Goal: Obtain resource: Download file/media

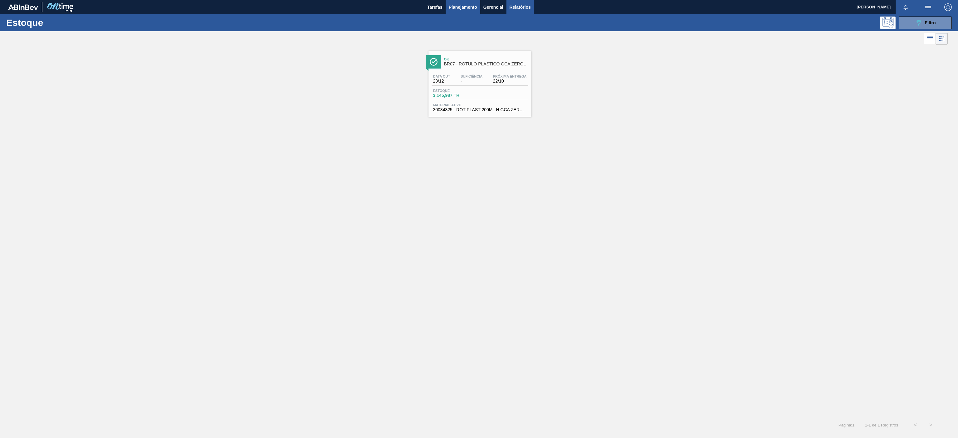
click at [526, 7] on span "Relatórios" at bounding box center [519, 6] width 21 height 7
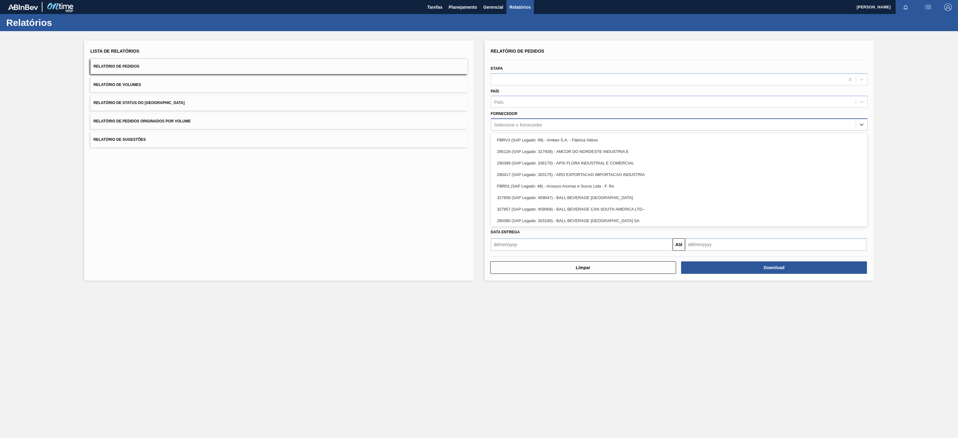
click at [542, 124] on div "Selecione o fornecedor" at bounding box center [518, 124] width 48 height 5
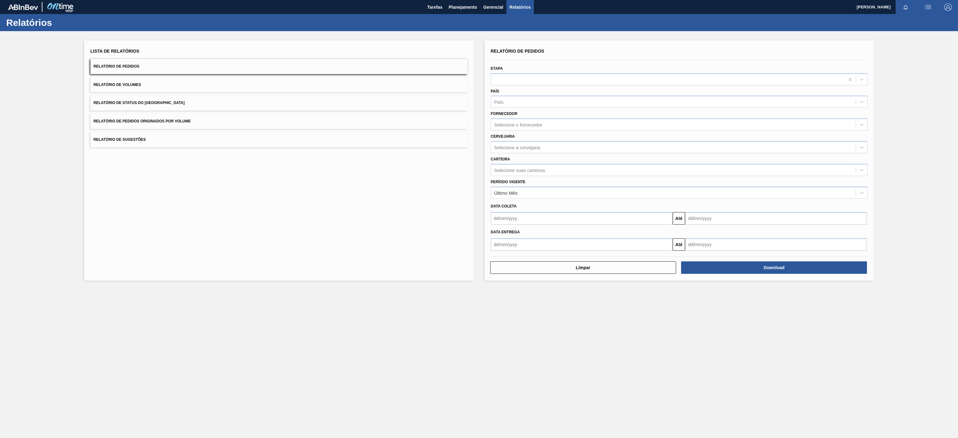
click at [429, 209] on div "Lista de Relatórios Relatório de Pedidos Relatório de Volumes Relatório de Stat…" at bounding box center [278, 161] width 389 height 240
click at [547, 126] on div "Selecione o fornecedor" at bounding box center [673, 124] width 365 height 9
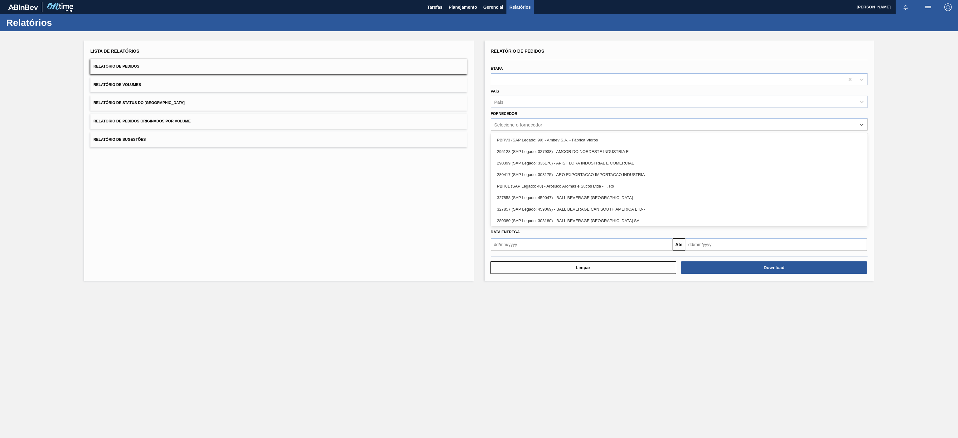
click at [403, 225] on div "Lista de Relatórios Relatório de Pedidos Relatório de Volumes Relatório de Stat…" at bounding box center [278, 161] width 389 height 240
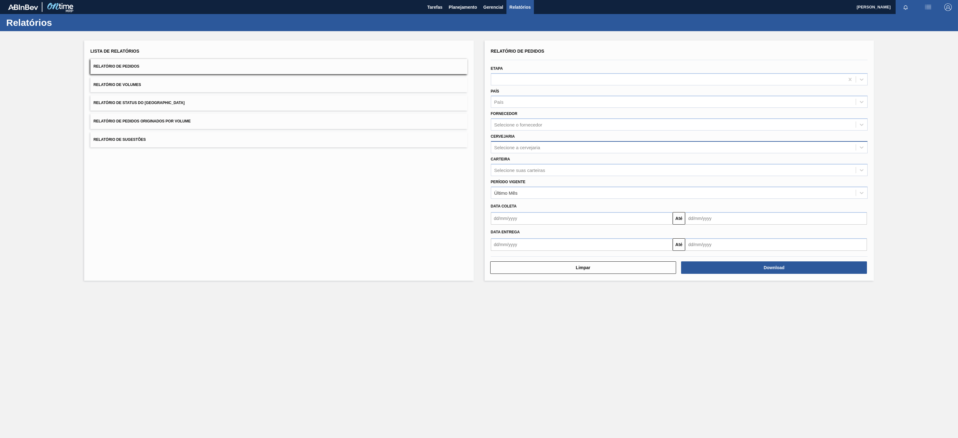
click at [530, 147] on div "Selecione a cervejaria" at bounding box center [517, 147] width 46 height 5
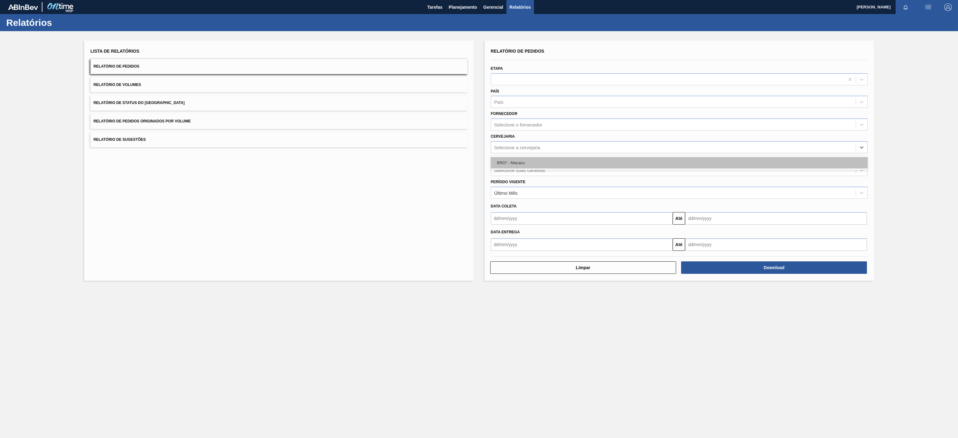
click at [516, 163] on div "BR07 - Macacu" at bounding box center [679, 163] width 377 height 12
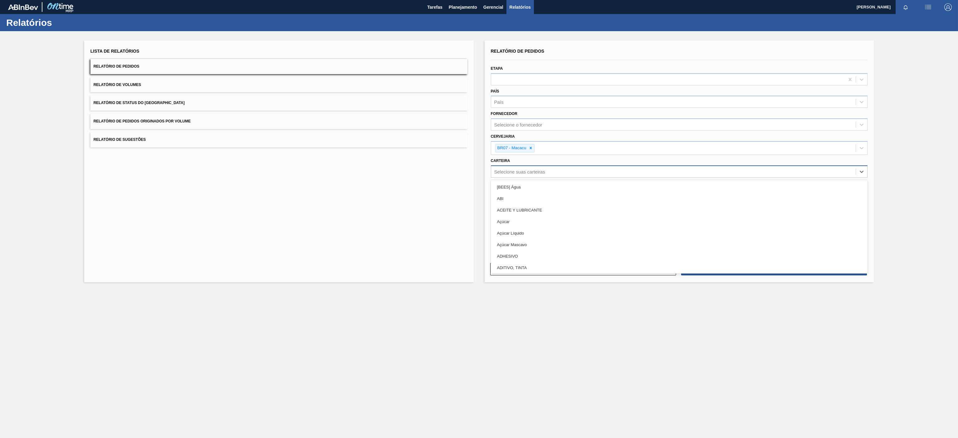
click at [544, 170] on div "Selecione suas carteiras" at bounding box center [519, 171] width 51 height 5
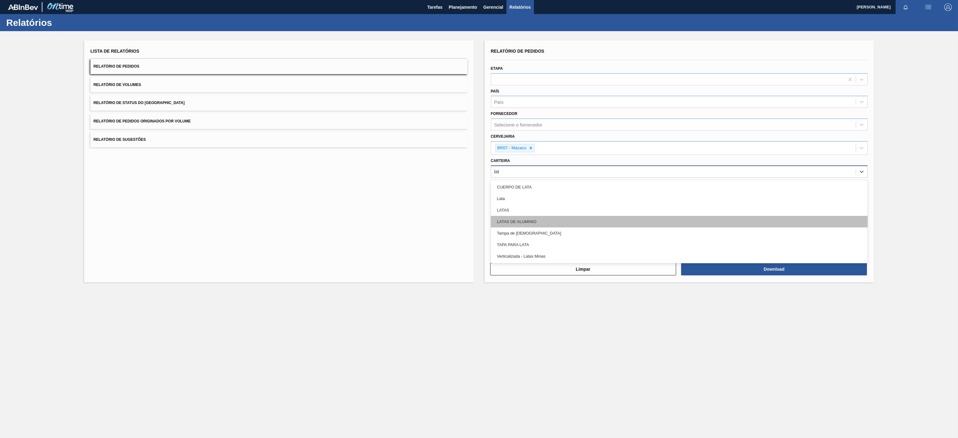
type input "lata"
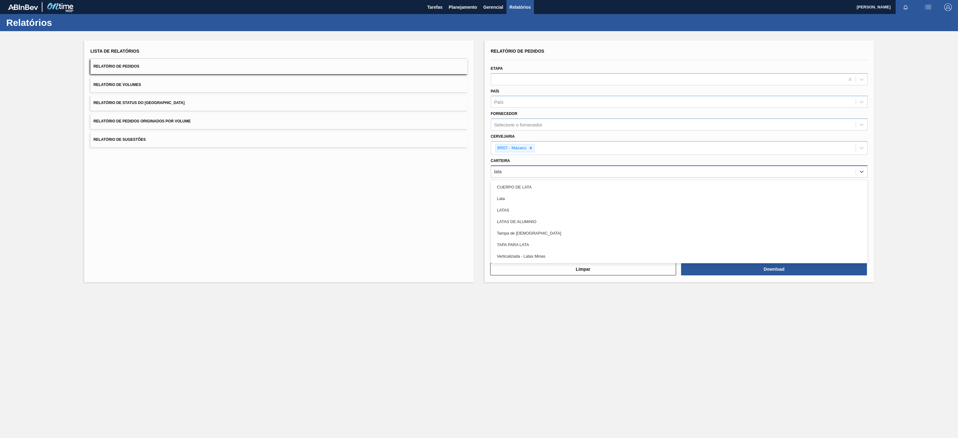
click at [507, 201] on div "Lata" at bounding box center [679, 199] width 377 height 12
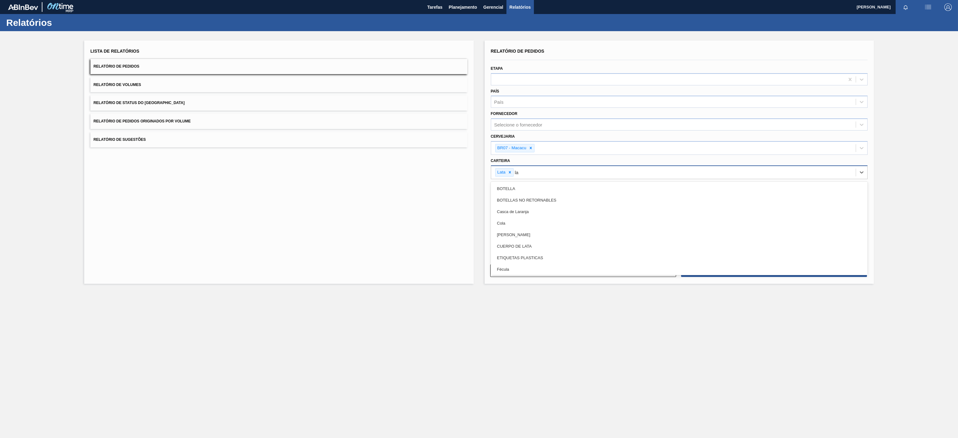
type input "lat"
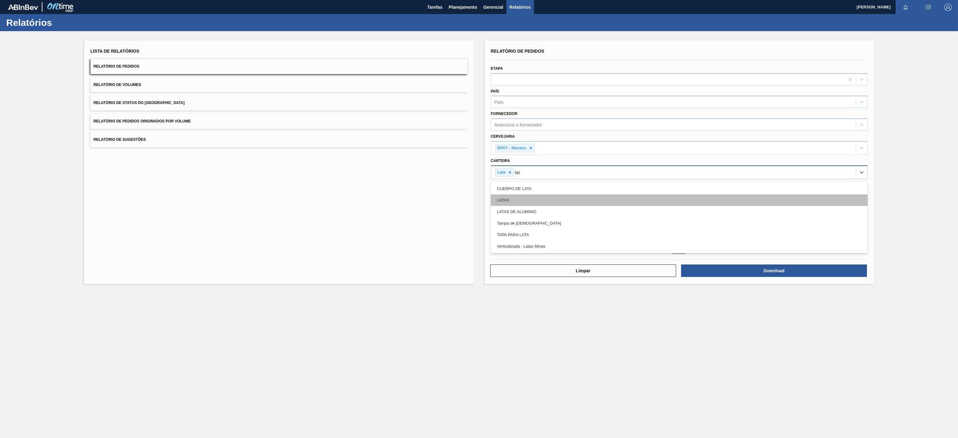
click at [509, 198] on div "LATAS" at bounding box center [679, 201] width 377 height 12
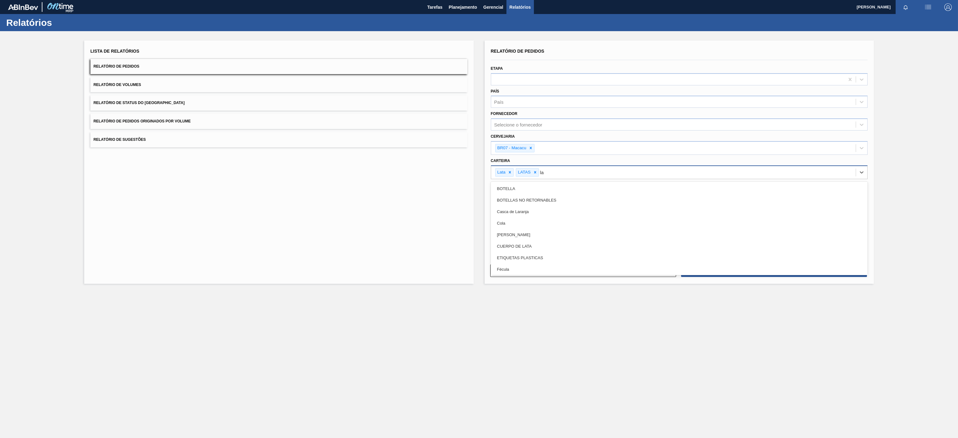
type input "lat"
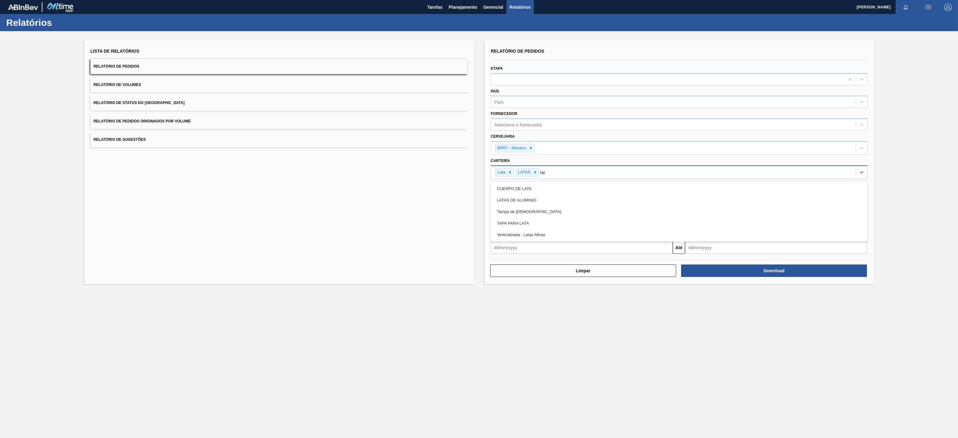
click at [509, 201] on div "LATAS DE ALUMINIO" at bounding box center [679, 201] width 377 height 12
click at [557, 78] on div at bounding box center [668, 79] width 354 height 9
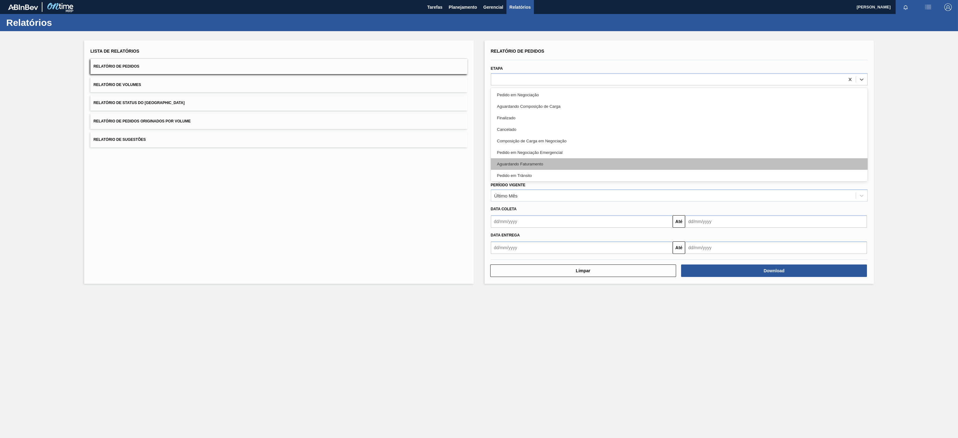
click at [519, 164] on div "Aguardando Faturamento" at bounding box center [679, 164] width 377 height 12
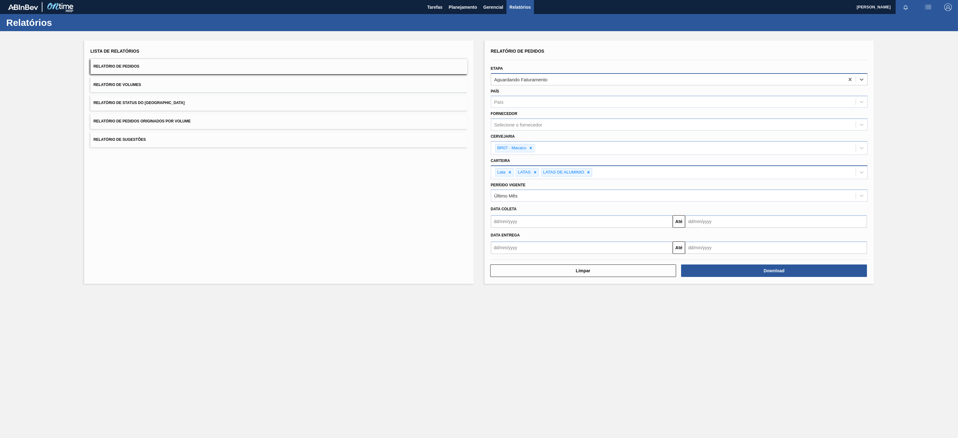
click at [700, 77] on div "Aguardando Faturamento" at bounding box center [668, 79] width 354 height 9
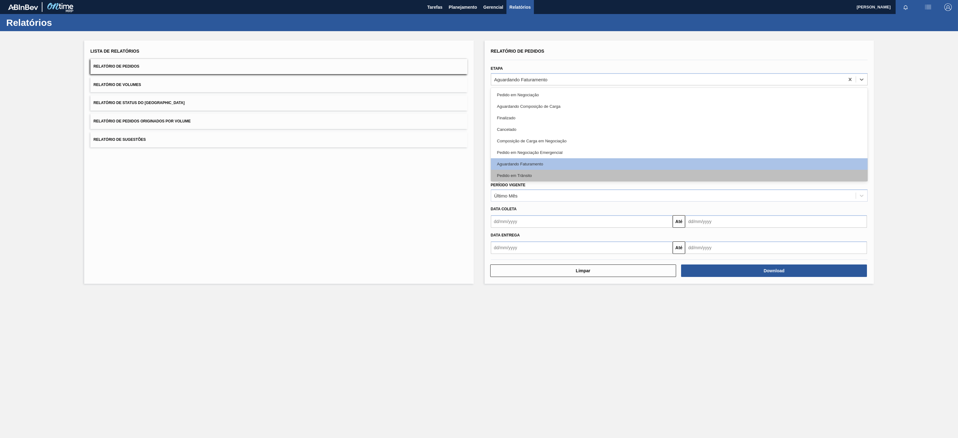
click at [525, 173] on div "Pedido em Trânsito" at bounding box center [679, 176] width 377 height 12
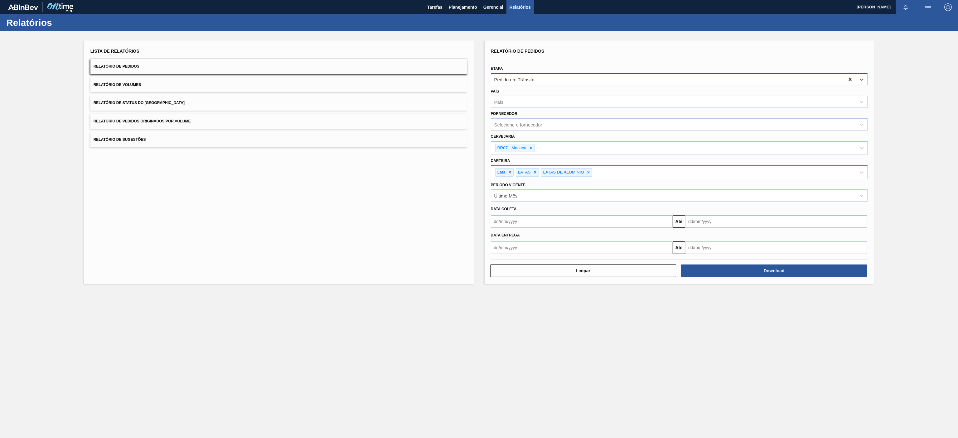
click at [851, 79] on icon at bounding box center [850, 79] width 6 height 6
click at [754, 271] on button "Download" at bounding box center [774, 271] width 186 height 12
